Goal: Register for event/course

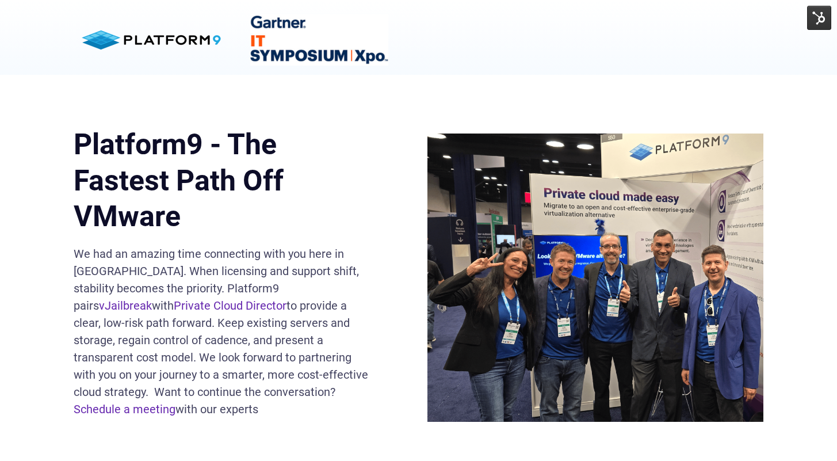
click at [713, 43] on div at bounding box center [506, 37] width 513 height 63
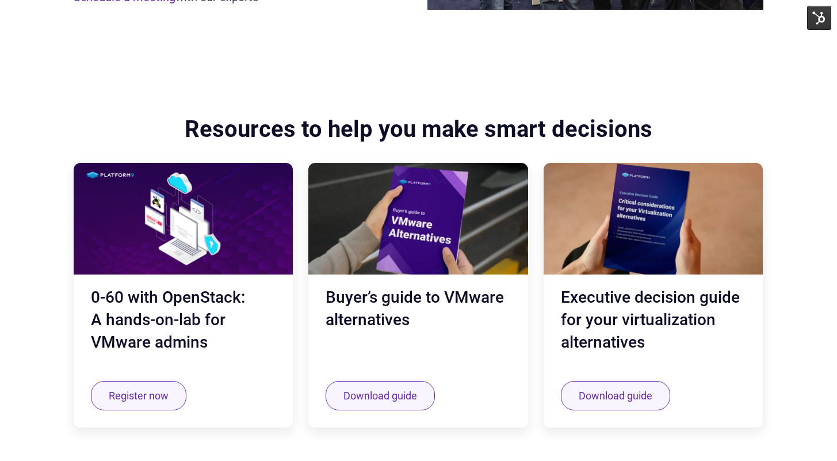
scroll to position [422, 0]
